Goal: Information Seeking & Learning: Learn about a topic

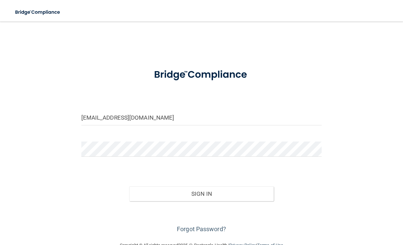
type input "[EMAIL_ADDRESS][DOMAIN_NAME]"
click at [225, 194] on button "Sign In" at bounding box center [201, 193] width 144 height 15
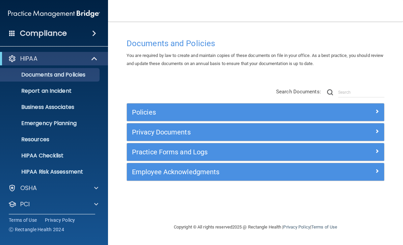
click at [22, 185] on p "OSHA" at bounding box center [28, 188] width 17 height 8
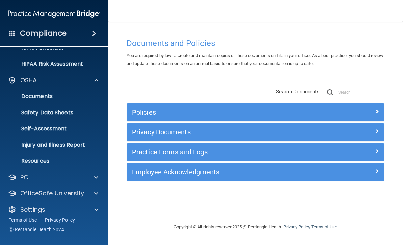
scroll to position [108, 0]
click at [27, 191] on p "OfficeSafe University" at bounding box center [52, 193] width 64 height 8
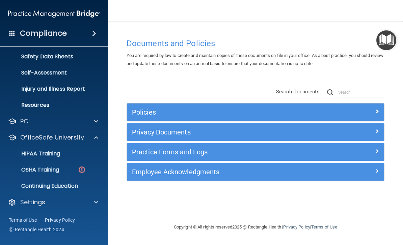
scroll to position [164, 0]
click at [33, 168] on p "OSHA Training" at bounding box center [31, 170] width 55 height 7
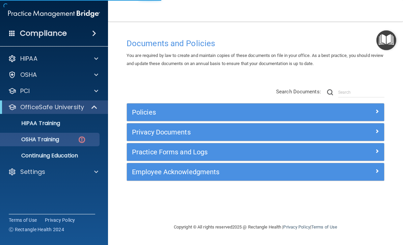
click at [32, 141] on p "OSHA Training" at bounding box center [31, 139] width 55 height 7
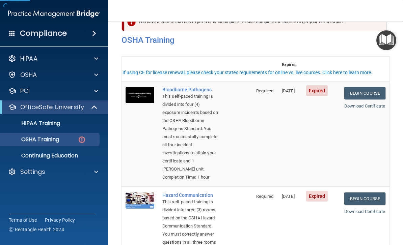
scroll to position [24, 0]
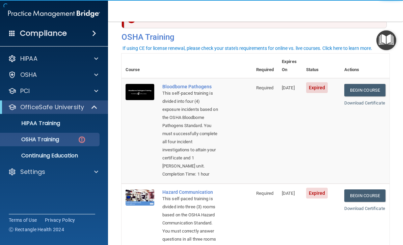
click at [368, 84] on link "Begin Course" at bounding box center [364, 90] width 41 height 12
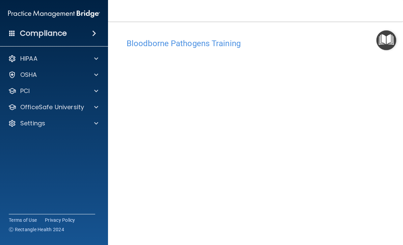
click at [388, 41] on img "Open Resource Center" at bounding box center [386, 40] width 20 height 20
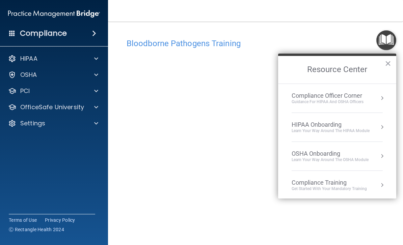
click at [395, 32] on img "Open Resource Center" at bounding box center [386, 40] width 20 height 20
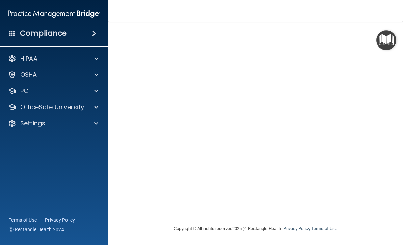
scroll to position [43, 0]
click at [82, 107] on p "OfficeSafe University" at bounding box center [52, 107] width 64 height 8
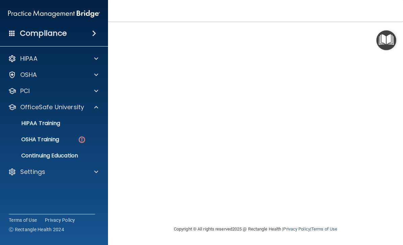
click at [41, 146] on link "OSHA Training" at bounding box center [46, 139] width 106 height 13
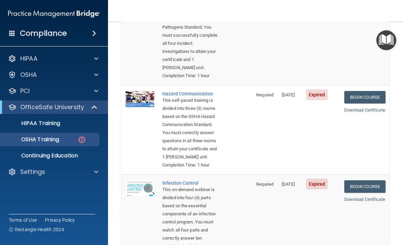
scroll to position [123, 0]
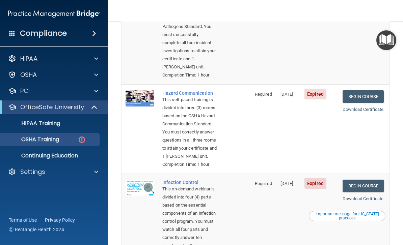
click at [359, 103] on link "Begin Course" at bounding box center [362, 96] width 41 height 12
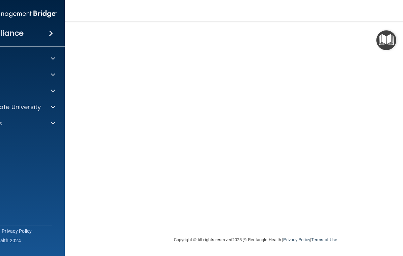
scroll to position [47, 0]
click at [325, 240] on link "Terms of Use" at bounding box center [324, 240] width 26 height 5
click at [280, 239] on div "Copyright © All rights reserved 2025 @ Rectangle Health | Privacy Policy | Term…" at bounding box center [255, 241] width 246 height 22
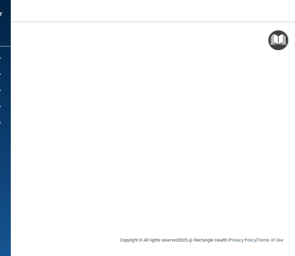
click at [175, 239] on div "Copyright © All rights reserved 2025 @ Rectangle Health | Privacy Policy | Term…" at bounding box center [201, 241] width 246 height 22
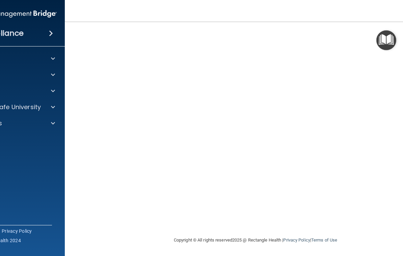
click at [51, 206] on div "Compliance HIPAA Documents and Policies Report an Incident Business Associates …" at bounding box center [11, 128] width 108 height 256
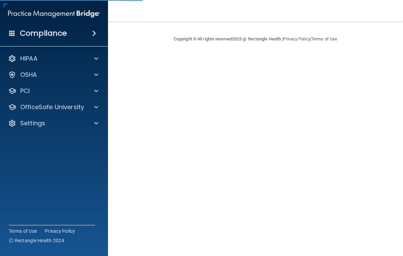
click at [372, 178] on main "Copyright © All rights reserved 2025 @ Rectangle Health | Privacy Policy | Term…" at bounding box center [255, 139] width 295 height 235
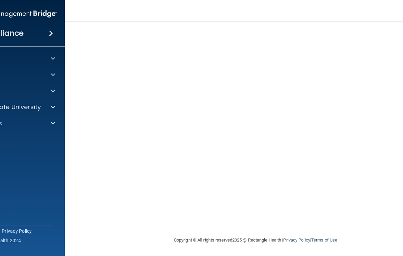
scroll to position [47, 0]
click at [385, 42] on img "Open Resource Center" at bounding box center [386, 40] width 20 height 20
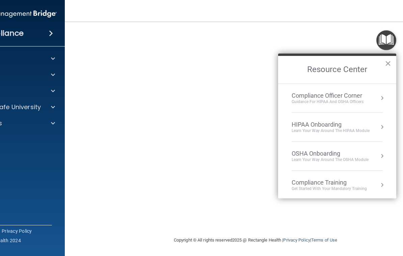
click at [389, 68] on button "×" at bounding box center [387, 63] width 6 height 11
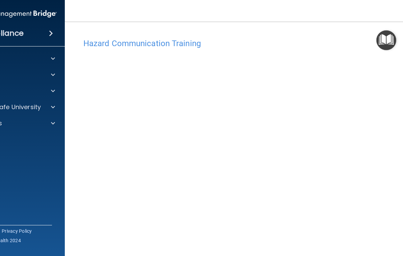
scroll to position [0, 0]
click at [386, 40] on button "Open Resource Center" at bounding box center [386, 40] width 20 height 20
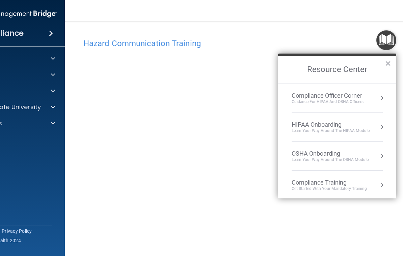
click at [388, 61] on button "×" at bounding box center [387, 63] width 6 height 11
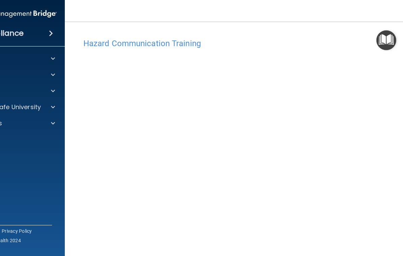
click at [31, 107] on p "OfficeSafe University" at bounding box center [9, 107] width 64 height 8
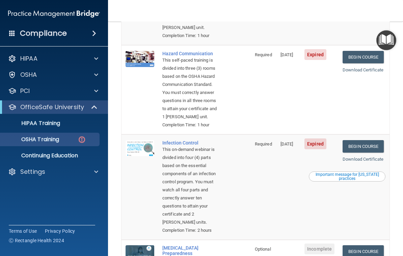
scroll to position [163, 0]
click at [358, 62] on link "Begin Course" at bounding box center [362, 57] width 41 height 12
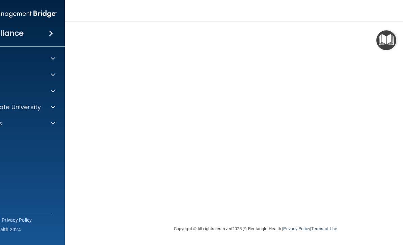
scroll to position [58, 0]
click at [309, 218] on div "Hazard Communication Training This course doesn’t expire until [DATE]. Are you …" at bounding box center [255, 101] width 354 height 248
click at [18, 103] on p "OfficeSafe University" at bounding box center [9, 107] width 64 height 8
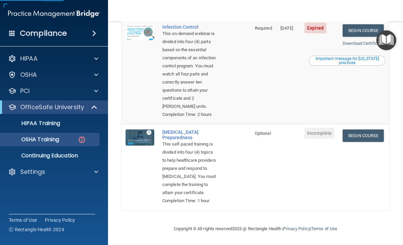
scroll to position [279, 0]
click at [368, 37] on link "Begin Course" at bounding box center [362, 30] width 41 height 12
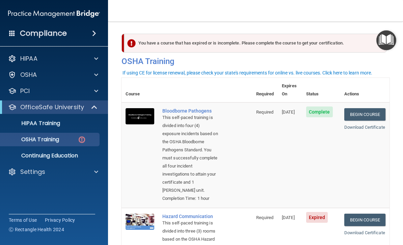
scroll to position [0, 0]
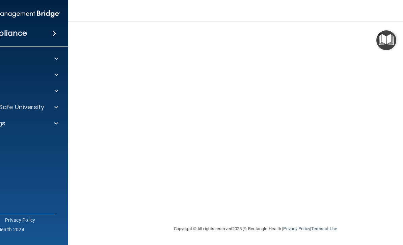
scroll to position [43, 0]
click at [222, 0] on nav "Toggle navigation Evan Pluym evan.pluym@gmail.com Manage My Enterprise Dodgevil…" at bounding box center [255, 11] width 374 height 22
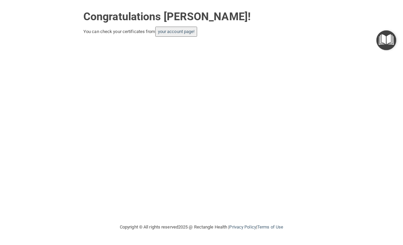
click at [190, 33] on link "your account page!" at bounding box center [176, 31] width 37 height 5
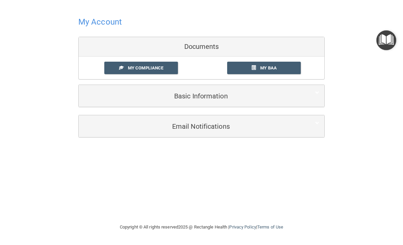
click at [156, 68] on span "My Compliance" at bounding box center [145, 67] width 35 height 5
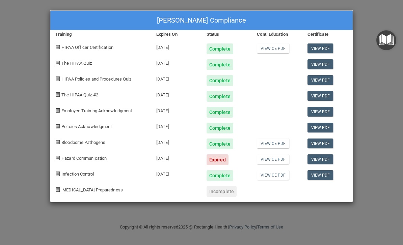
click at [370, 26] on div "[PERSON_NAME] Compliance Training Expires On Status Cont. Education Certificate…" at bounding box center [201, 122] width 403 height 245
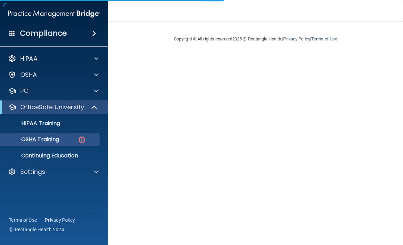
click at [72, 139] on div "OSHA Training" at bounding box center [50, 139] width 92 height 7
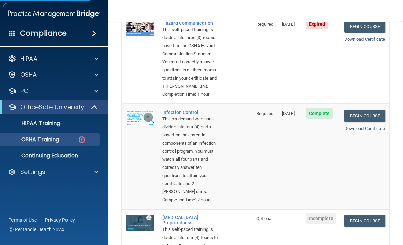
scroll to position [194, 0]
click at [362, 32] on link "Begin Course" at bounding box center [364, 26] width 41 height 12
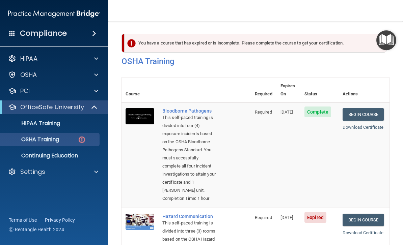
scroll to position [-2, 0]
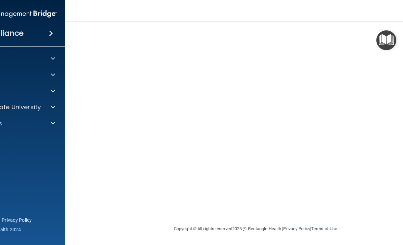
scroll to position [58, 0]
click at [391, 35] on img "Open Resource Center" at bounding box center [386, 40] width 20 height 20
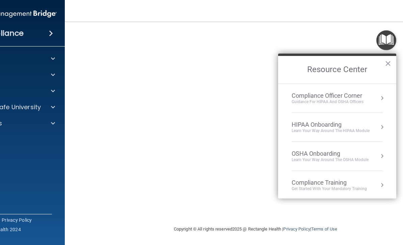
click at [390, 64] on button "×" at bounding box center [387, 63] width 6 height 11
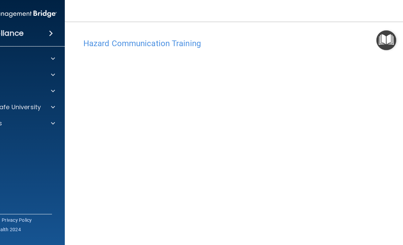
scroll to position [0, 0]
click at [255, 46] on h4 "Hazard Communication Training" at bounding box center [255, 43] width 344 height 9
click at [167, 37] on div "Hazard Communication Training" at bounding box center [255, 43] width 354 height 17
click at [166, 39] on h4 "Hazard Communication Training" at bounding box center [255, 43] width 344 height 9
click at [179, 46] on h4 "Hazard Communication Training" at bounding box center [255, 43] width 344 height 9
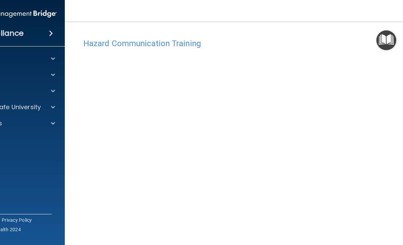
click at [191, 46] on h4 "Hazard Communication Training" at bounding box center [255, 43] width 344 height 9
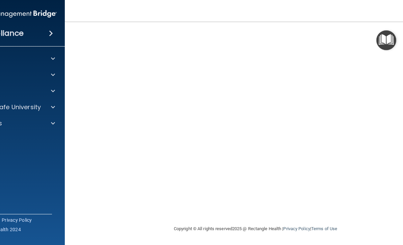
scroll to position [58, 0]
